Goal: Task Accomplishment & Management: Manage account settings

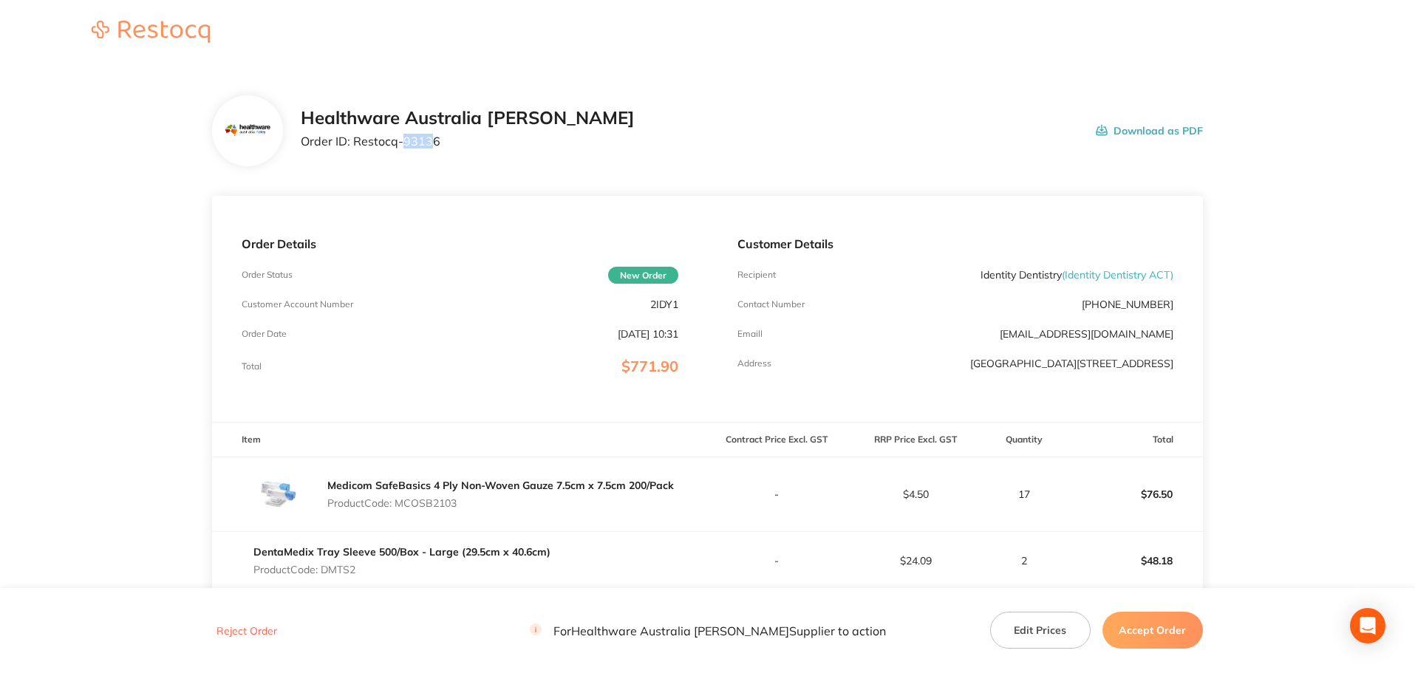
drag, startPoint x: 434, startPoint y: 138, endPoint x: 403, endPoint y: 148, distance: 32.0
click at [403, 148] on div "Healthware Australia [PERSON_NAME] Order ID: Restocq- 93136" at bounding box center [468, 131] width 334 height 46
click at [447, 147] on p "Order ID: Restocq- 93136" at bounding box center [468, 140] width 334 height 13
drag, startPoint x: 442, startPoint y: 143, endPoint x: 354, endPoint y: 145, distance: 88.6
click at [354, 145] on p "Order ID: Restocq- 93136" at bounding box center [468, 140] width 334 height 13
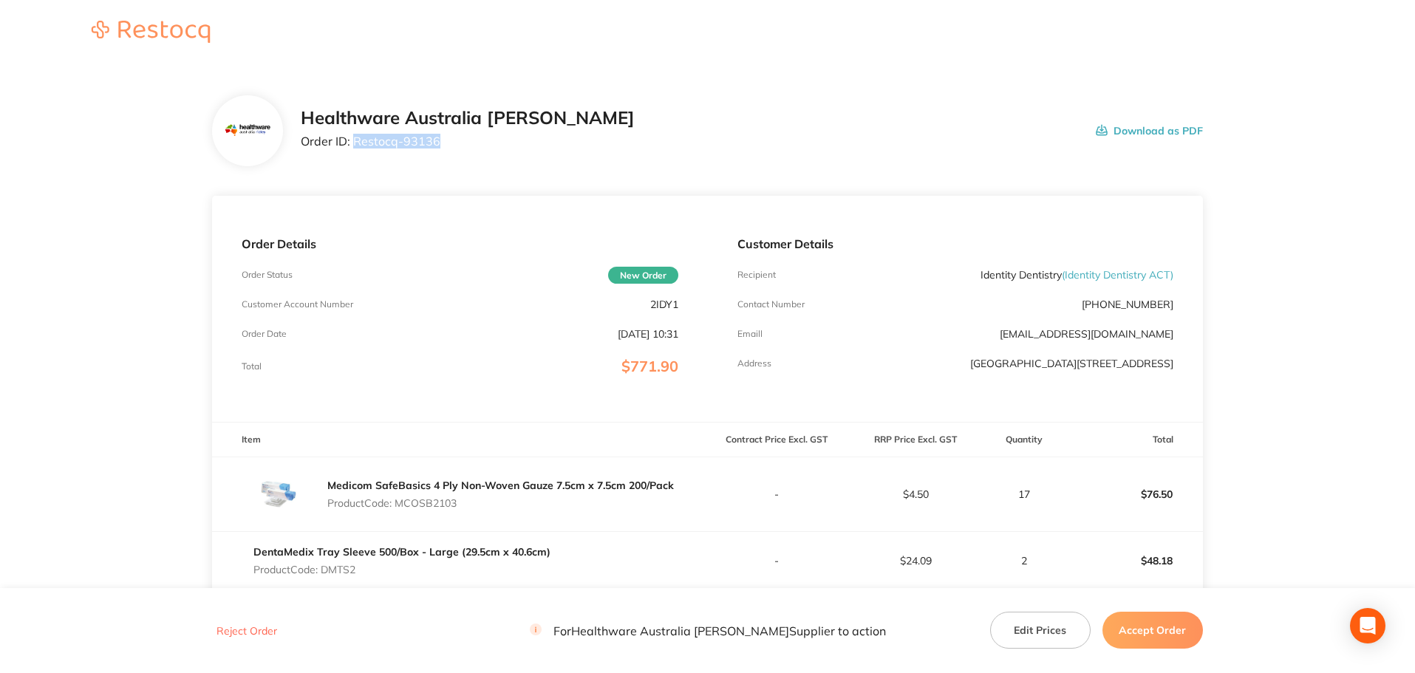
copy p "Restocq- 93136"
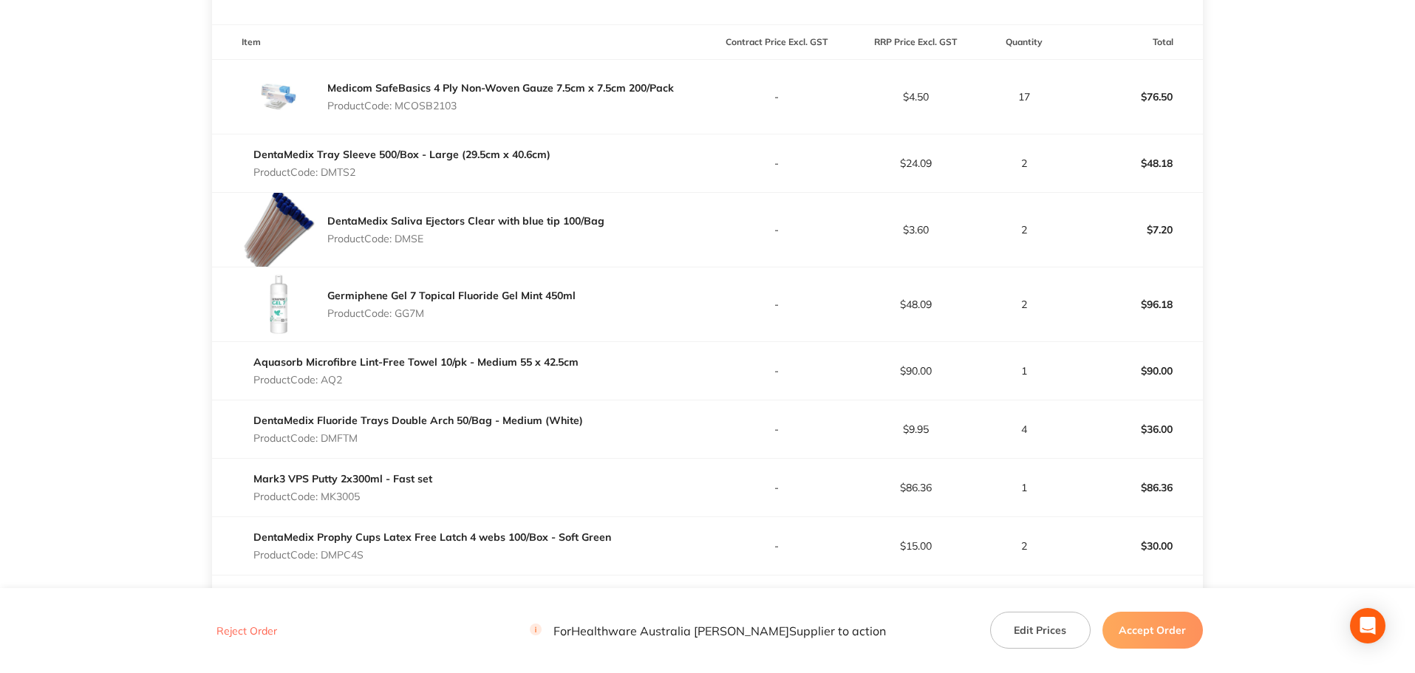
scroll to position [148, 0]
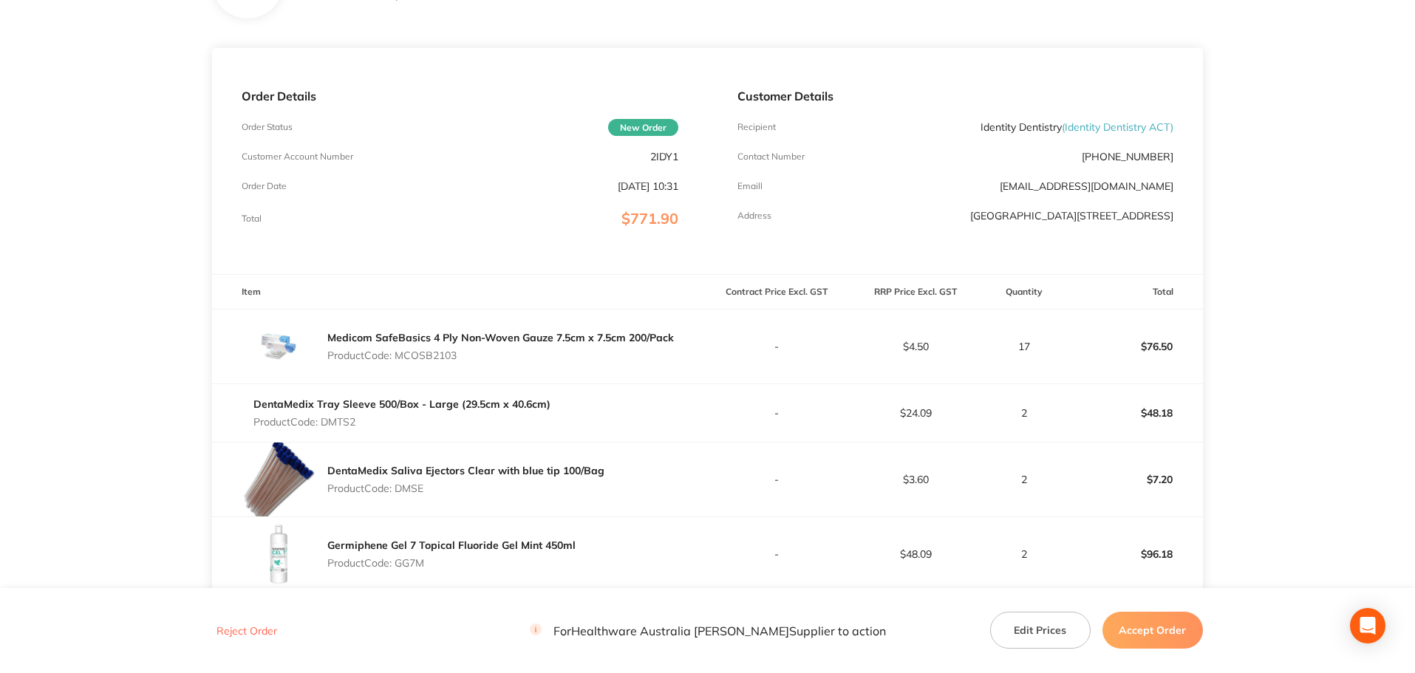
click at [430, 355] on p "Product Code: MCOSB2103" at bounding box center [500, 355] width 346 height 12
copy p "MCOSB2103"
click at [352, 423] on p "Product Code: DMTS2" at bounding box center [401, 422] width 297 height 12
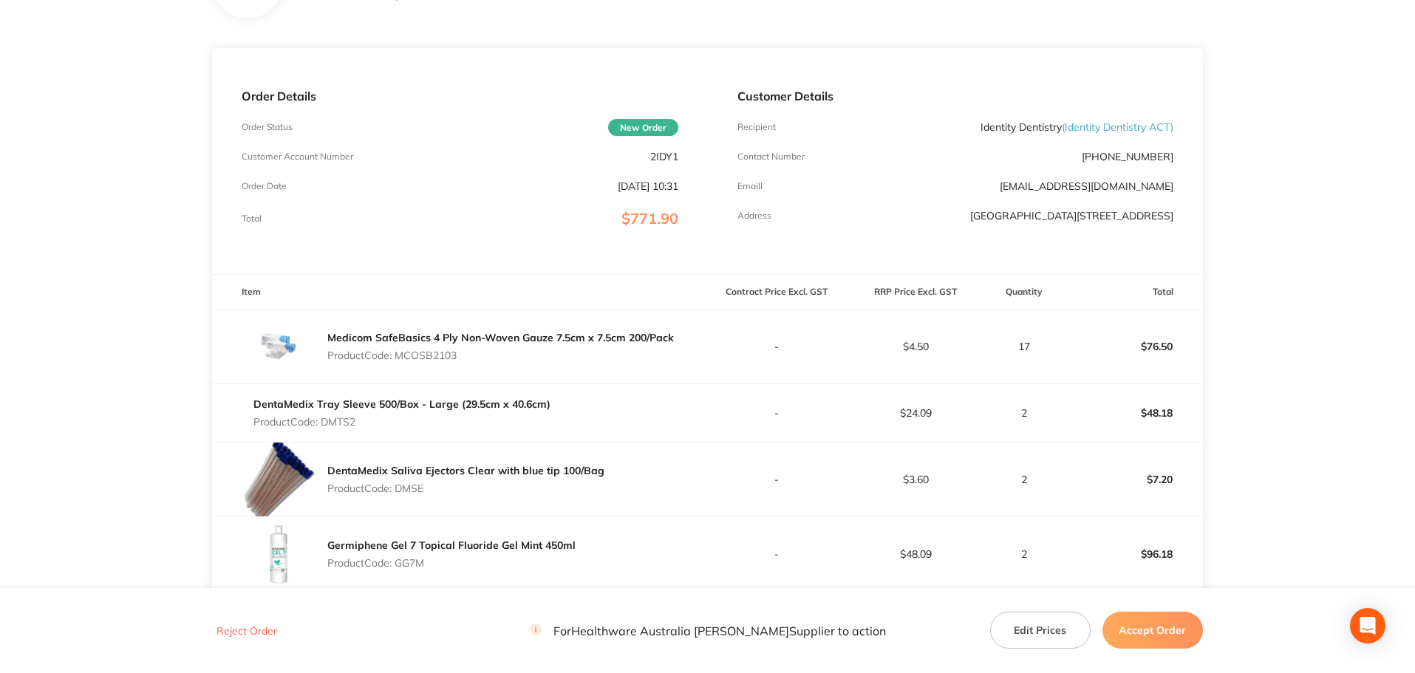
copy p "DMTS2"
click at [417, 485] on p "Product Code: DMSE" at bounding box center [465, 488] width 277 height 12
copy p "DMSE"
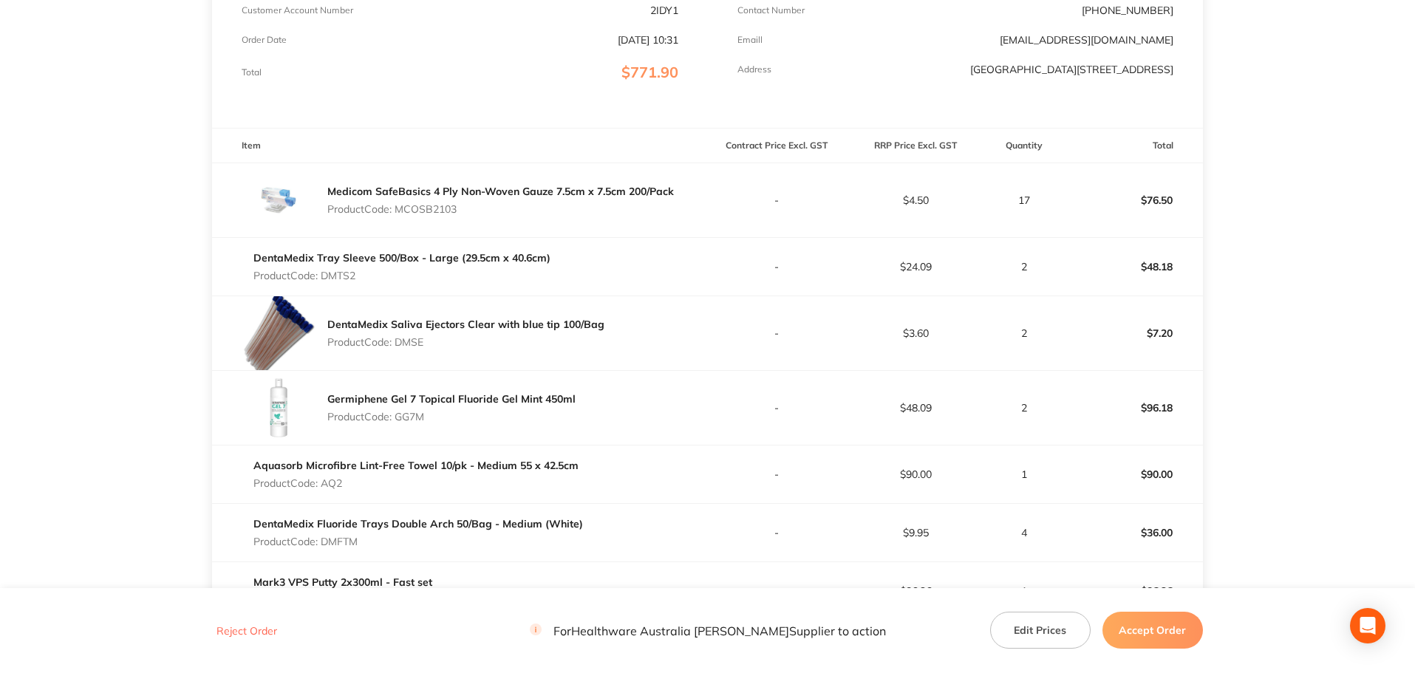
scroll to position [295, 0]
click at [414, 417] on p "Product Code: GG7M" at bounding box center [451, 415] width 248 height 12
copy p "GG7M"
click at [332, 479] on p "Product Code: AQ2" at bounding box center [415, 482] width 325 height 12
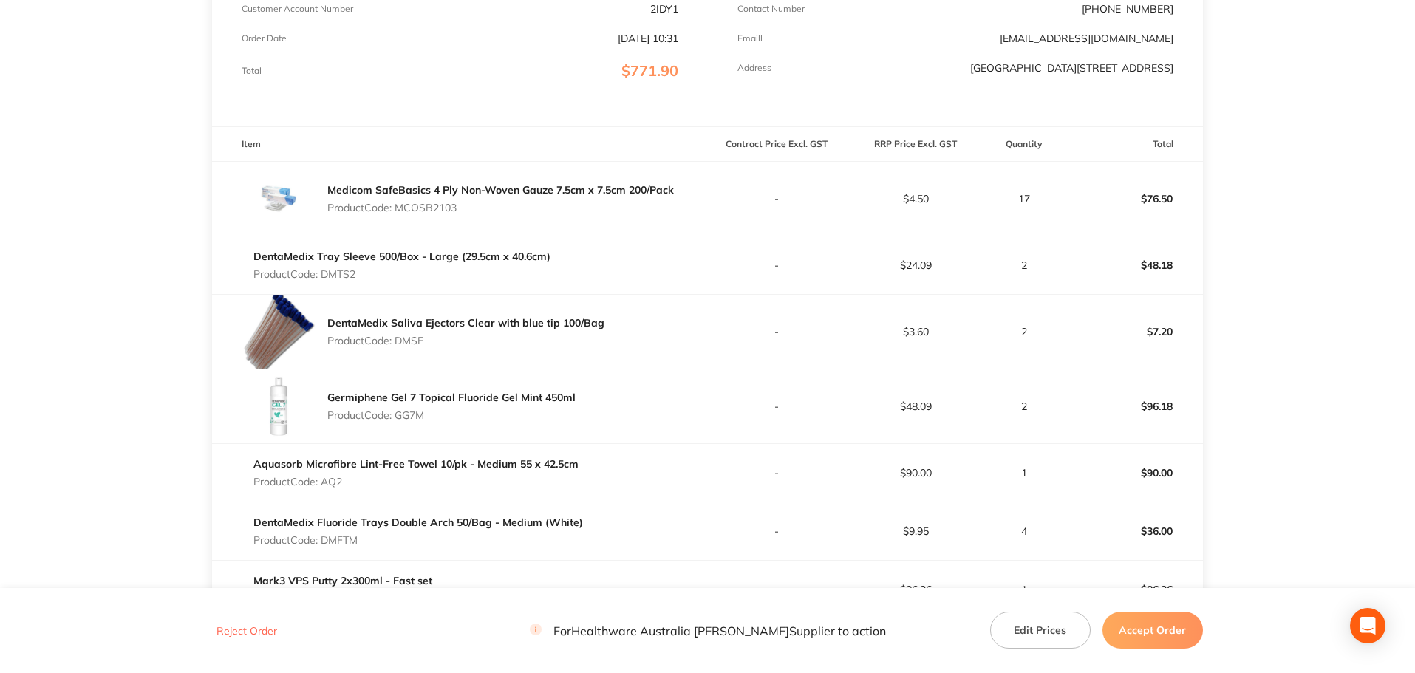
click at [332, 479] on p "Product Code: AQ2" at bounding box center [415, 482] width 325 height 12
copy p "AQ2"
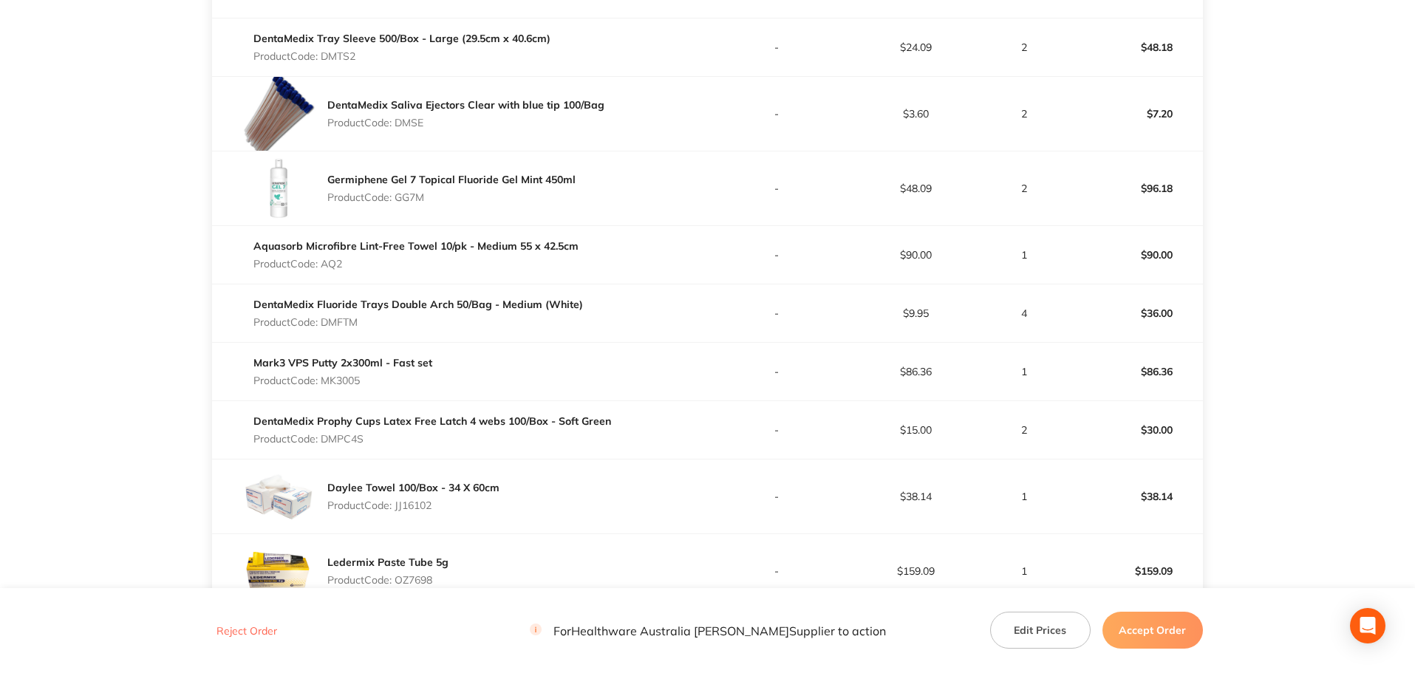
scroll to position [517, 0]
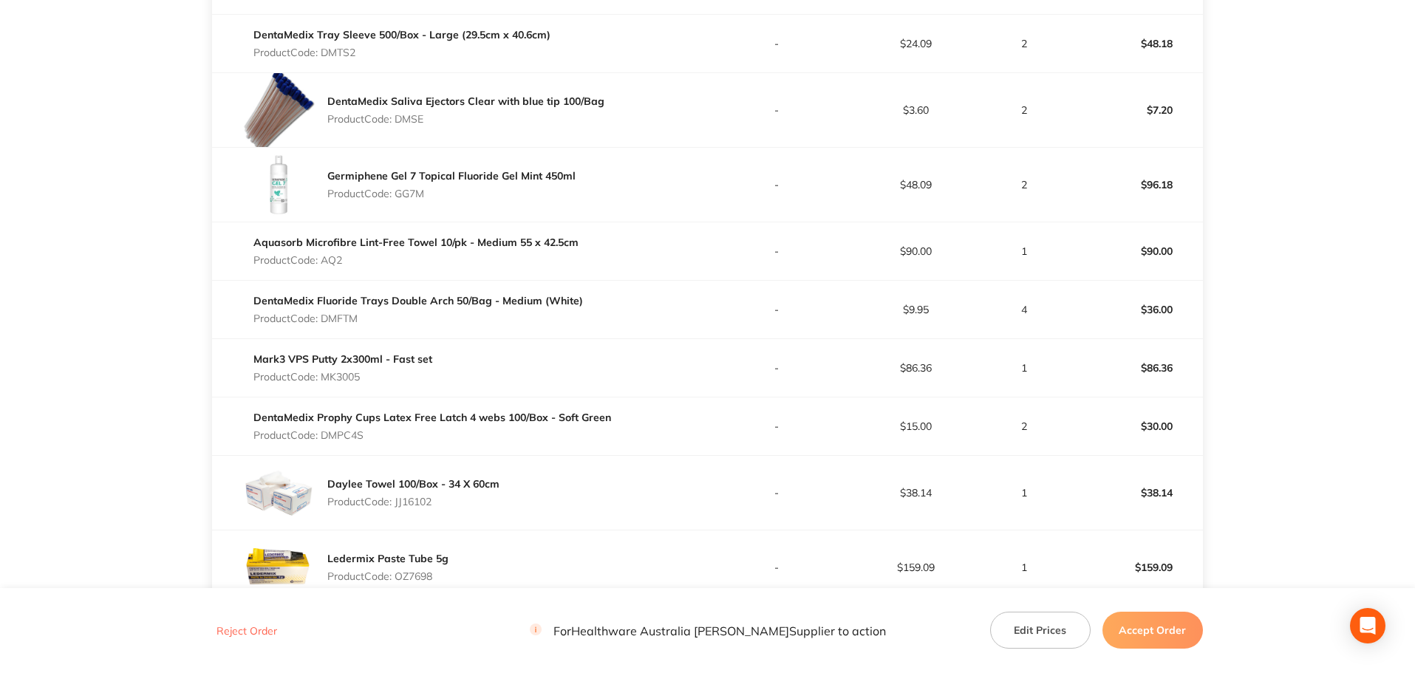
click at [339, 315] on p "Product Code: DMFTM" at bounding box center [417, 318] width 329 height 12
copy p "DMFTM"
click at [335, 371] on p "Product Code: MK3005" at bounding box center [342, 377] width 179 height 12
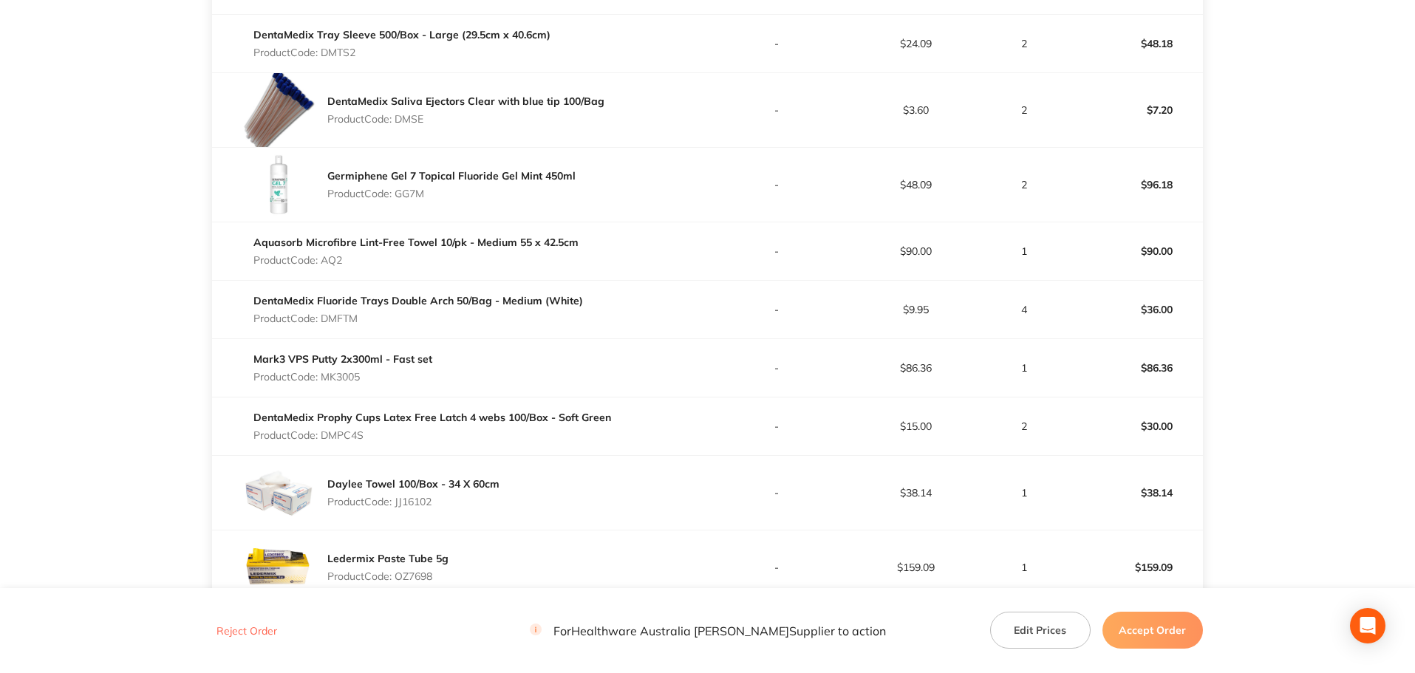
copy p "MK3005"
click at [333, 430] on p "Product Code: DMPC4S" at bounding box center [432, 435] width 358 height 12
copy p "DMPC4S"
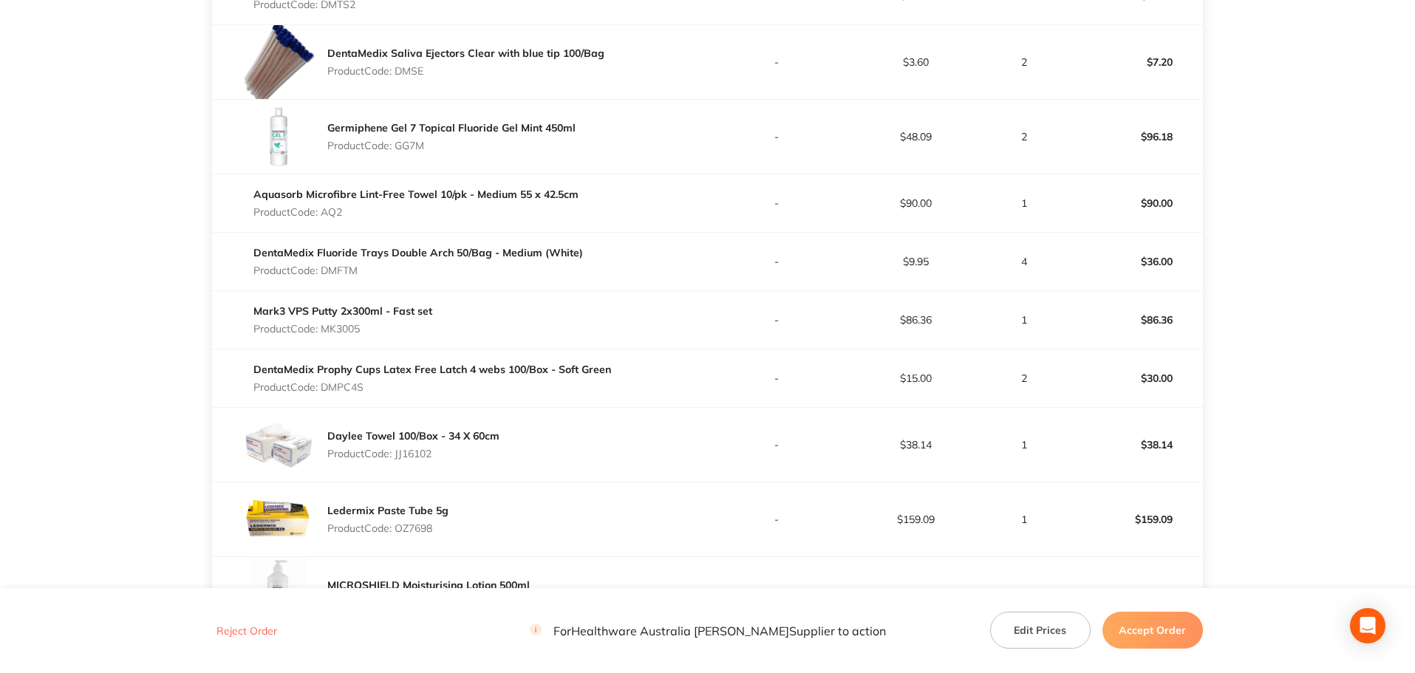
scroll to position [591, 0]
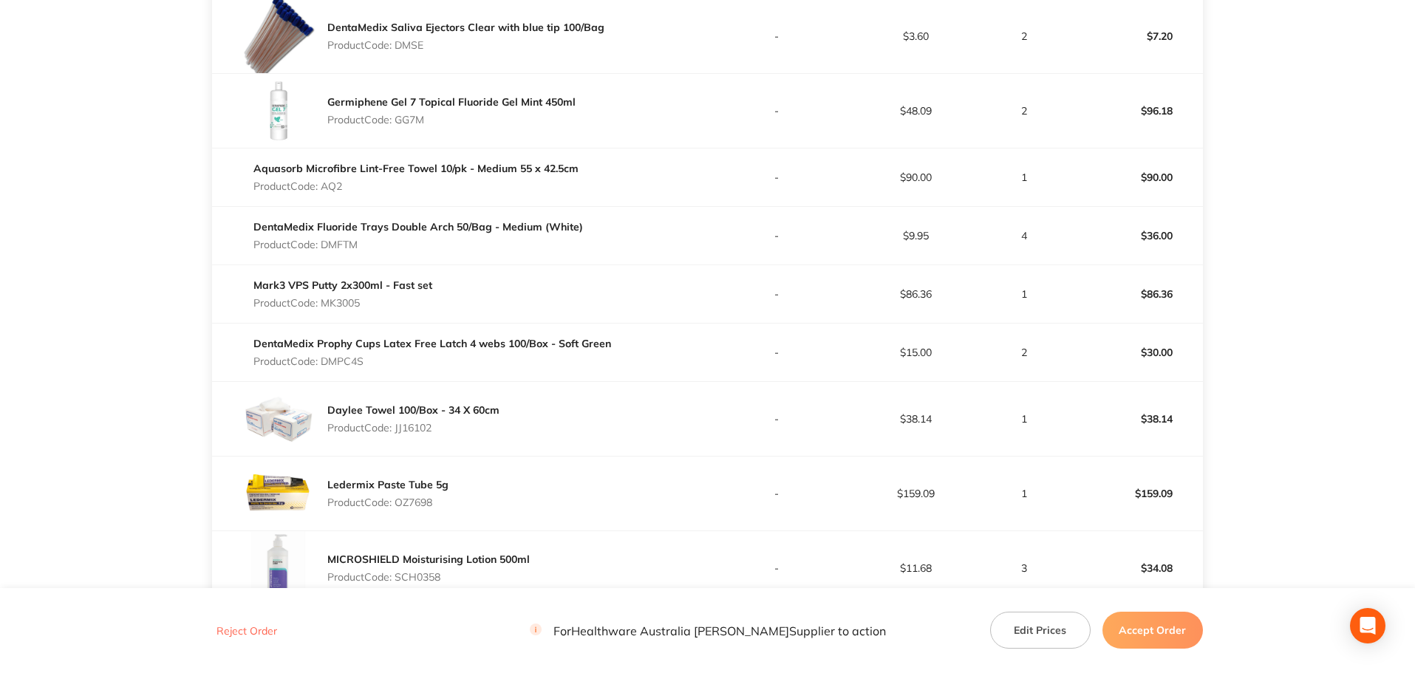
click at [424, 429] on p "Product Code: JJ16102" at bounding box center [413, 428] width 172 height 12
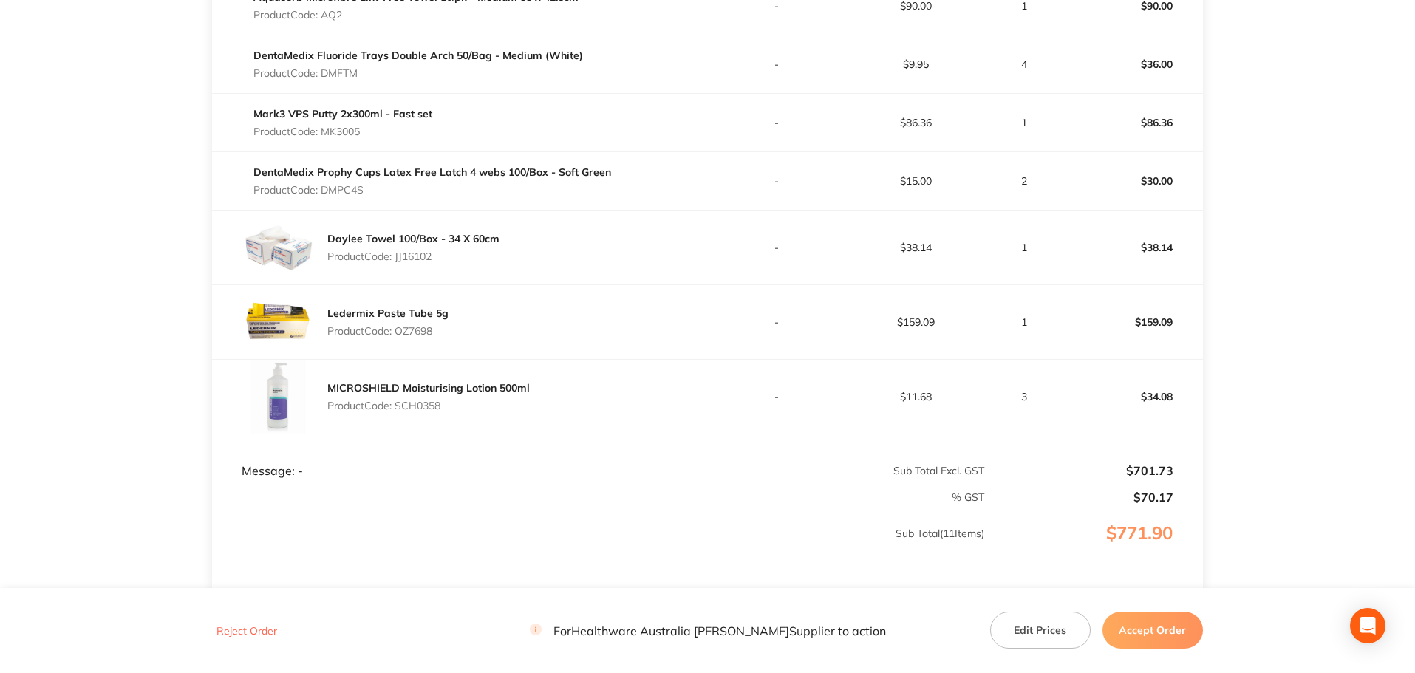
scroll to position [813, 0]
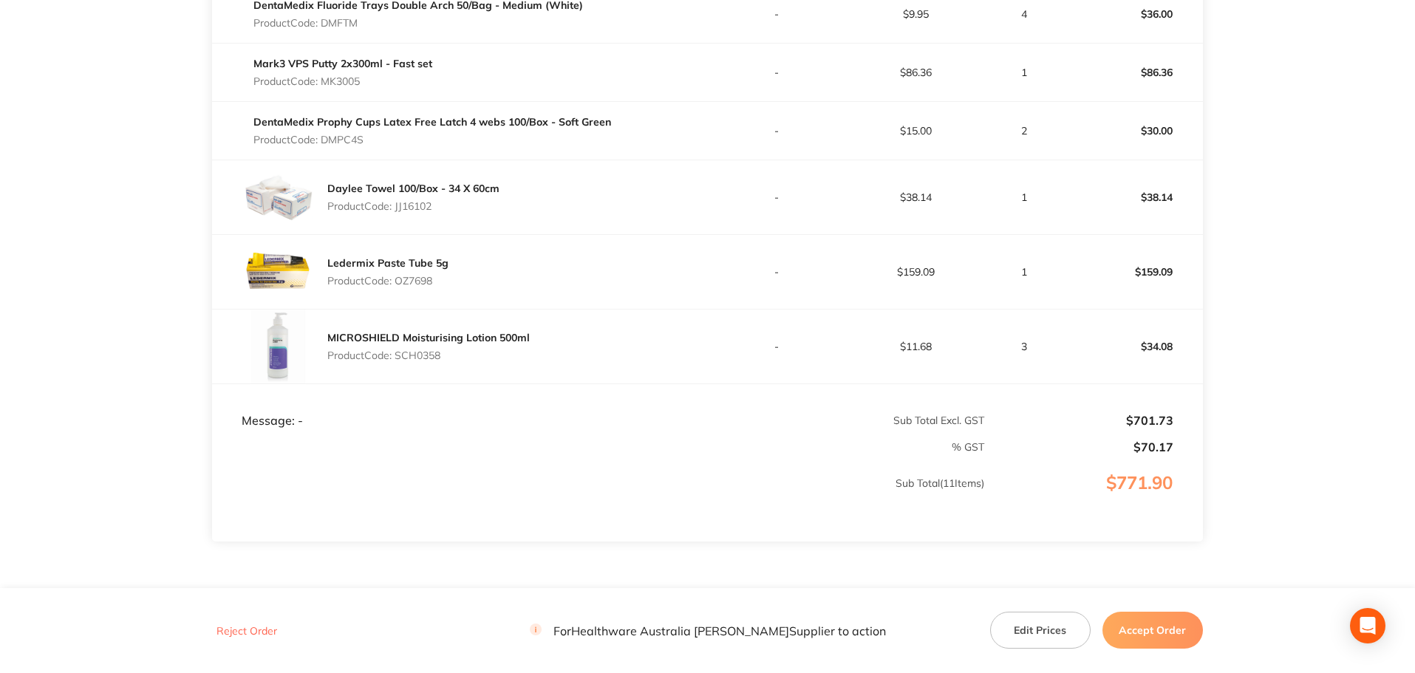
click at [416, 281] on p "Product Code: OZ7698" at bounding box center [387, 281] width 121 height 12
click at [414, 353] on p "Product Code: SCH0358" at bounding box center [428, 355] width 202 height 12
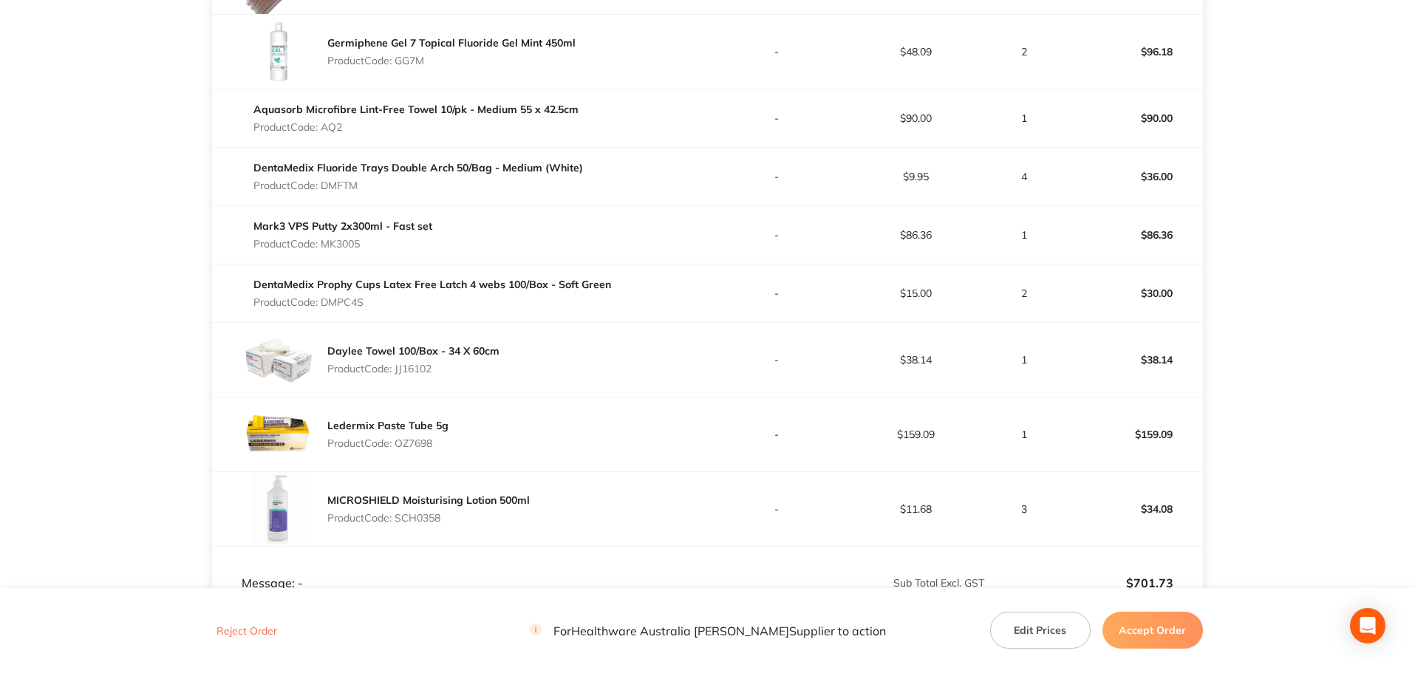
scroll to position [739, 0]
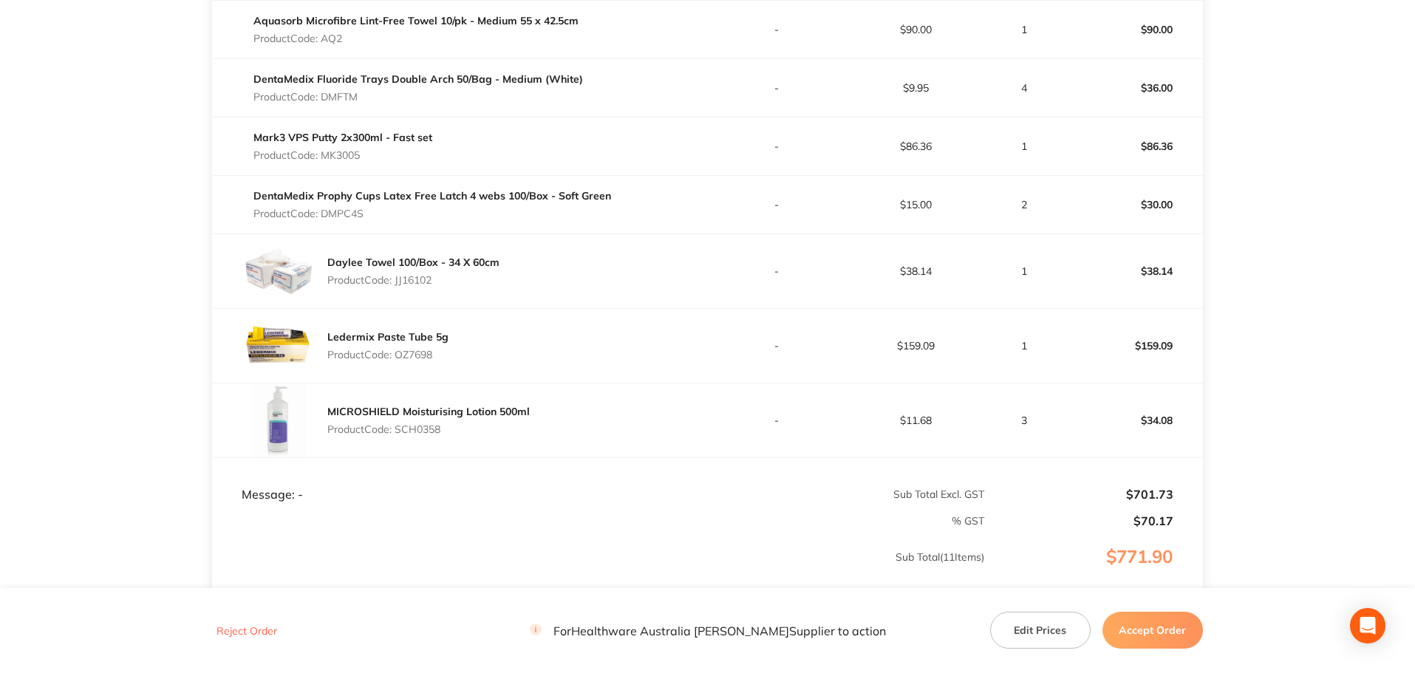
click at [1155, 629] on button "Accept Order" at bounding box center [1152, 630] width 100 height 37
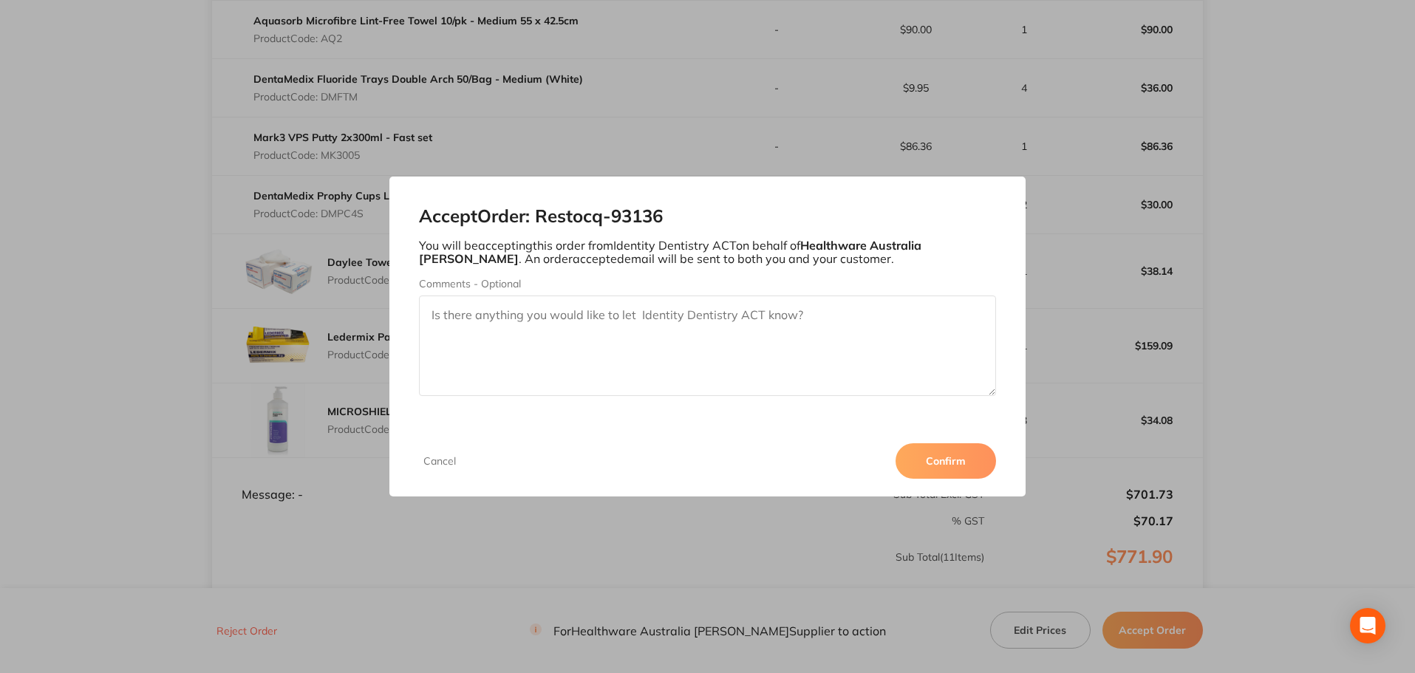
click at [965, 470] on button "Confirm" at bounding box center [945, 460] width 100 height 35
